Goal: Entertainment & Leisure: Consume media (video, audio)

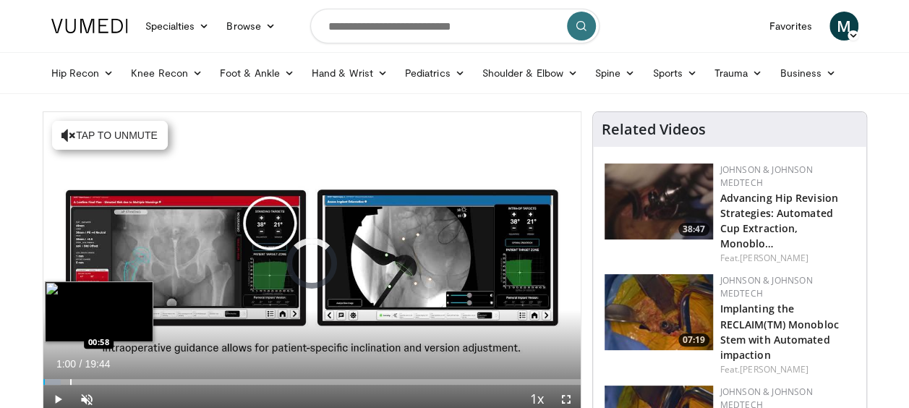
click at [70, 379] on div "Progress Bar" at bounding box center [70, 382] width 1 height 6
click at [93, 381] on div "Progress Bar" at bounding box center [93, 382] width 1 height 6
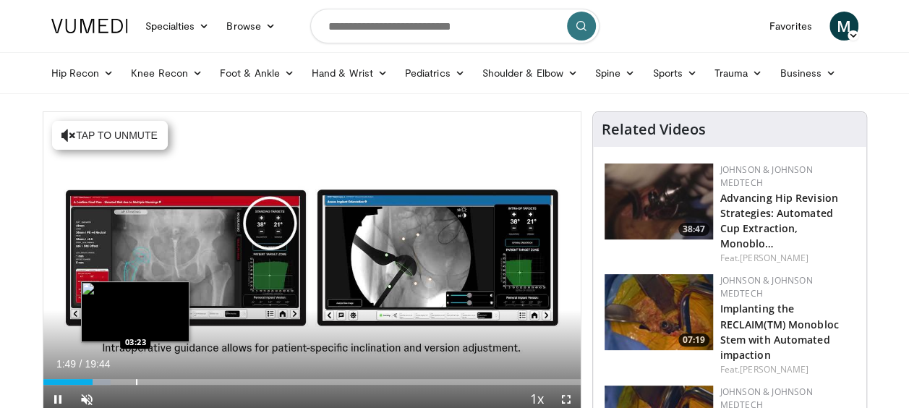
click at [136, 380] on div "Progress Bar" at bounding box center [136, 382] width 1 height 6
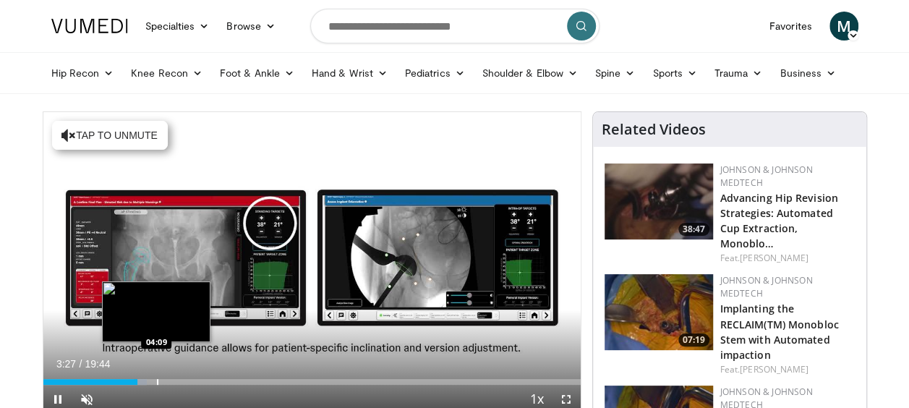
click at [158, 379] on div "Progress Bar" at bounding box center [157, 382] width 1 height 6
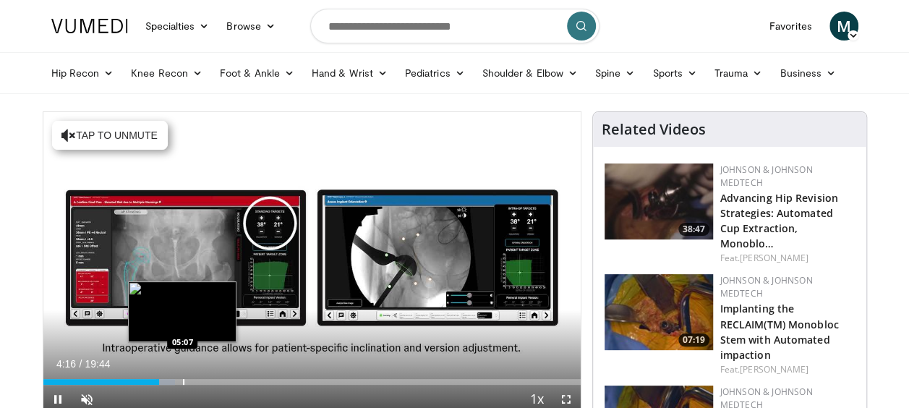
click at [182, 378] on div "Loaded : 24.51% 04:16 05:07" at bounding box center [312, 378] width 538 height 14
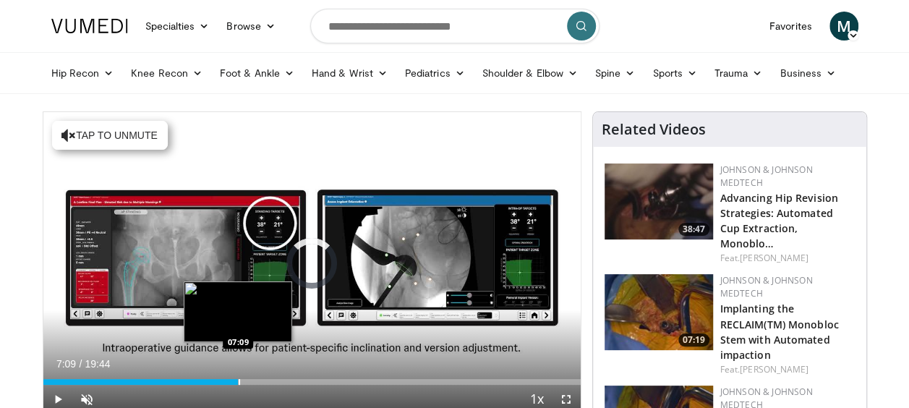
click at [239, 379] on div "Progress Bar" at bounding box center [239, 382] width 1 height 6
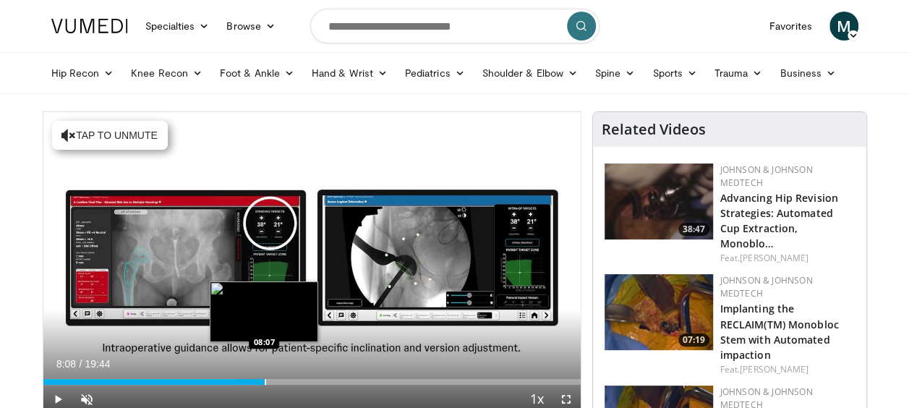
click at [265, 382] on div "Progress Bar" at bounding box center [265, 382] width 1 height 6
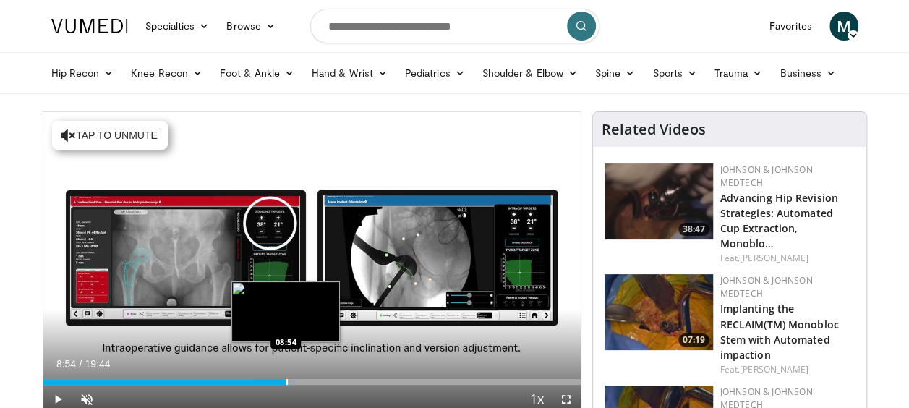
click at [286, 382] on div "Progress Bar" at bounding box center [286, 382] width 1 height 6
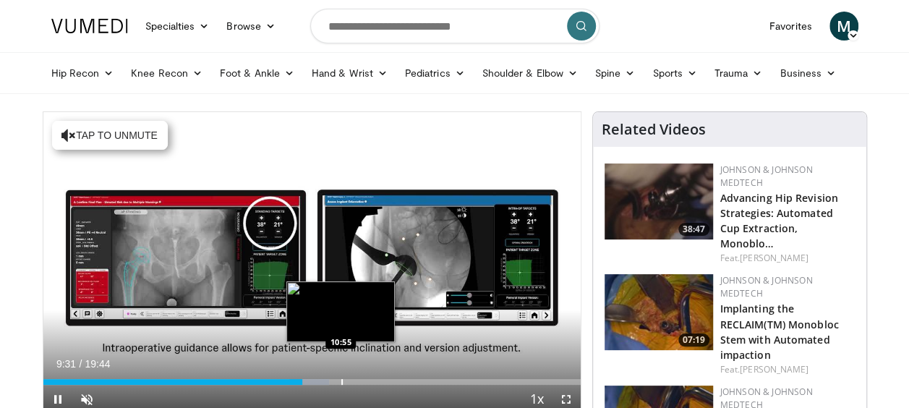
click at [339, 384] on div "Loaded : 53.24% 09:31 10:55" at bounding box center [312, 382] width 538 height 6
